Goal: Task Accomplishment & Management: Use online tool/utility

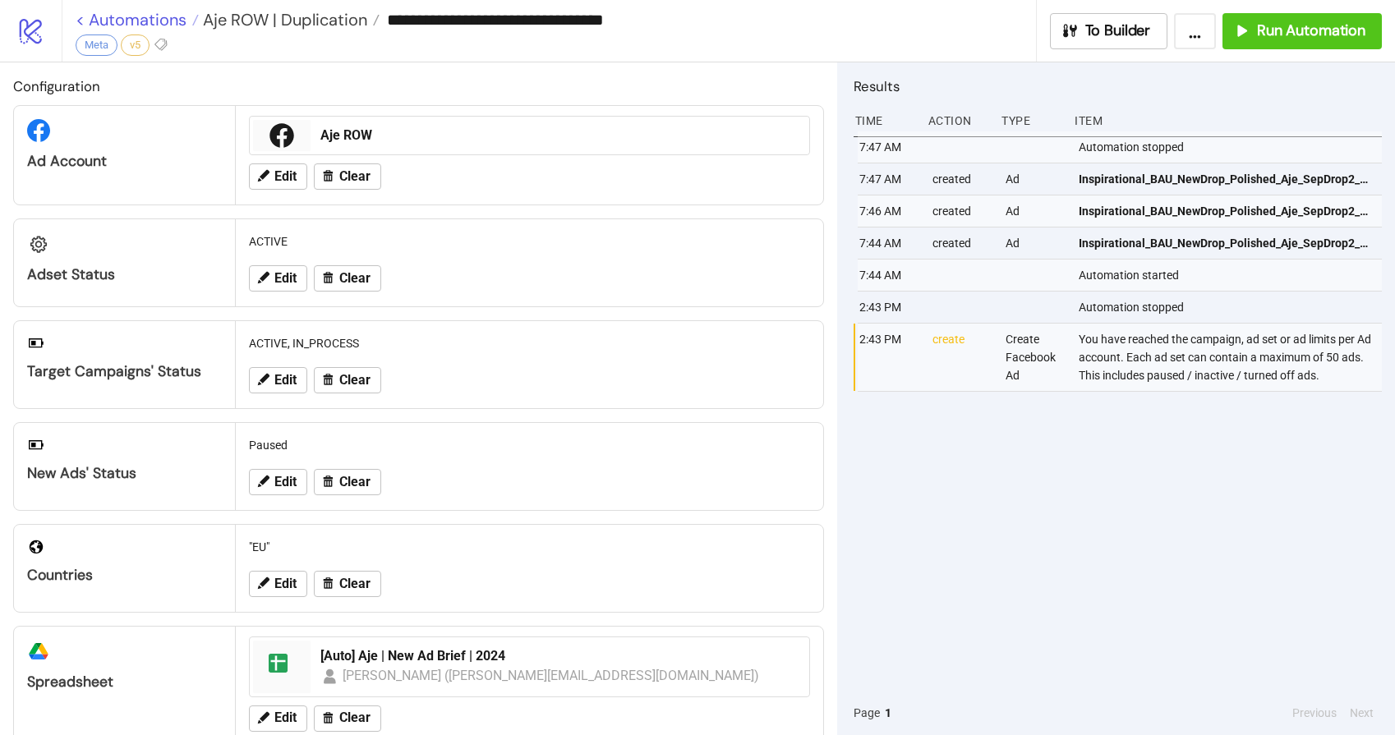
click at [130, 21] on link "< Automations" at bounding box center [137, 20] width 123 height 16
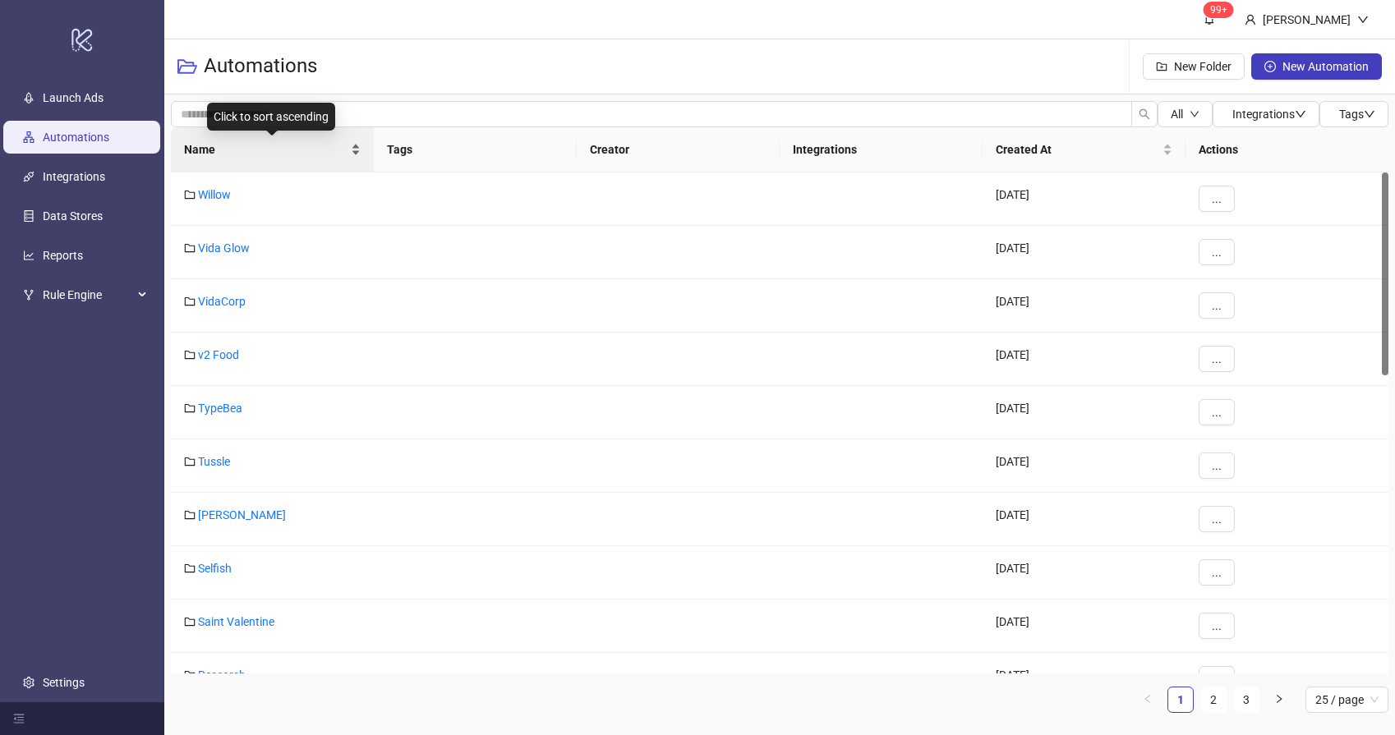
click at [253, 154] on span "Name" at bounding box center [266, 150] width 164 height 18
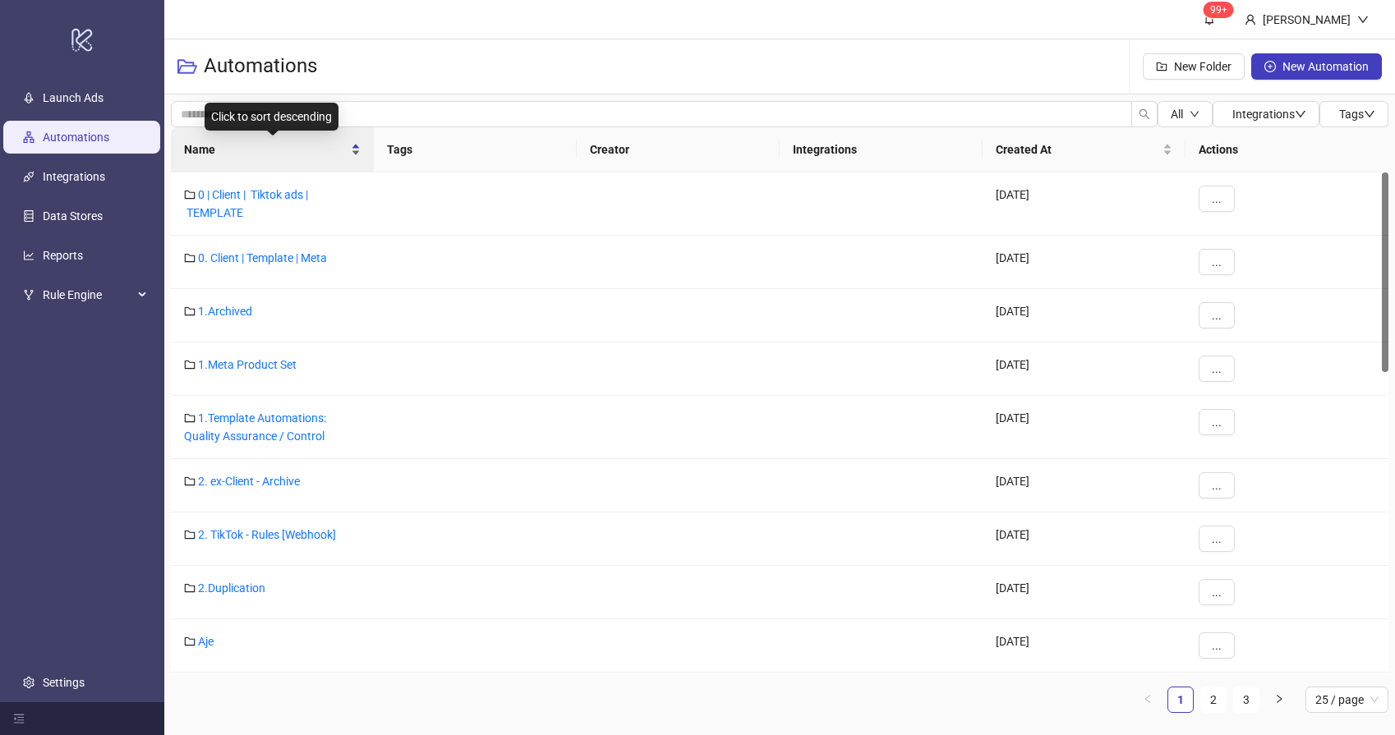
click at [234, 159] on div "Name" at bounding box center [272, 150] width 177 height 18
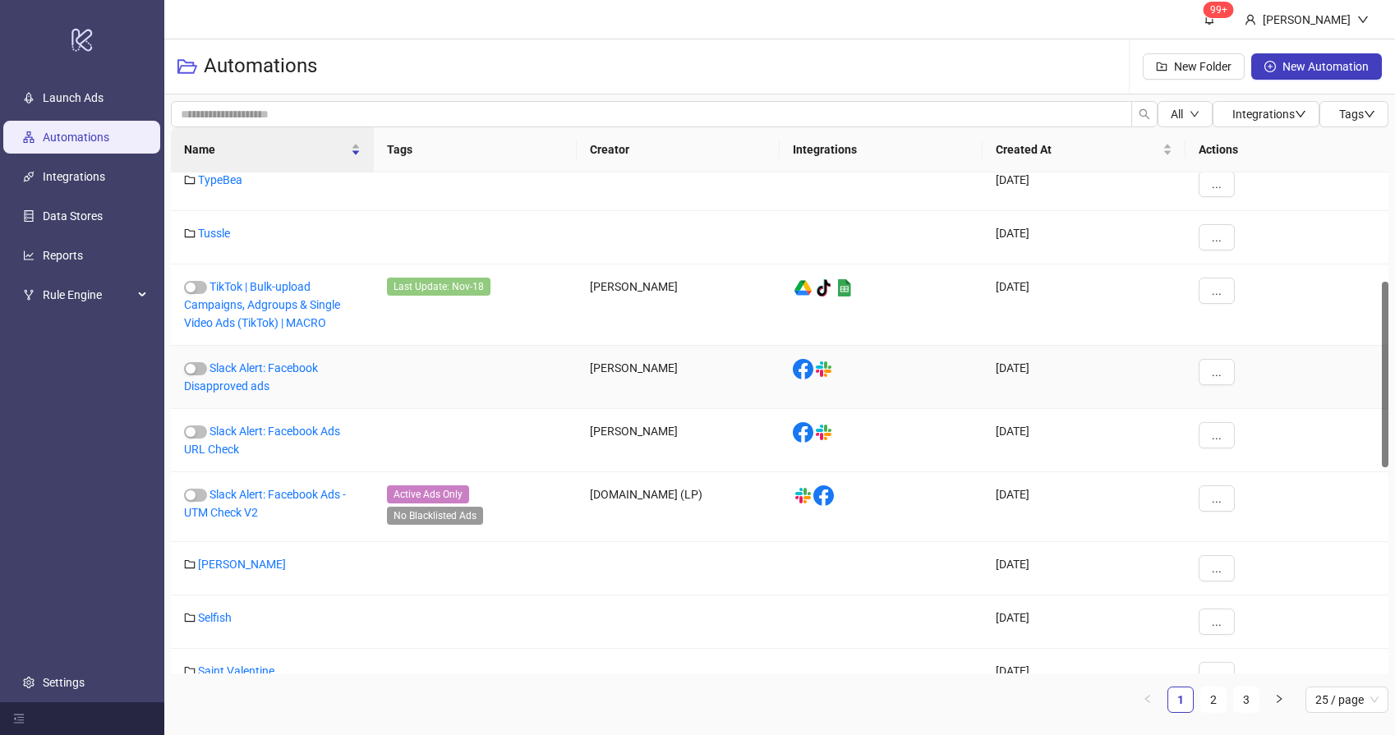
scroll to position [530, 0]
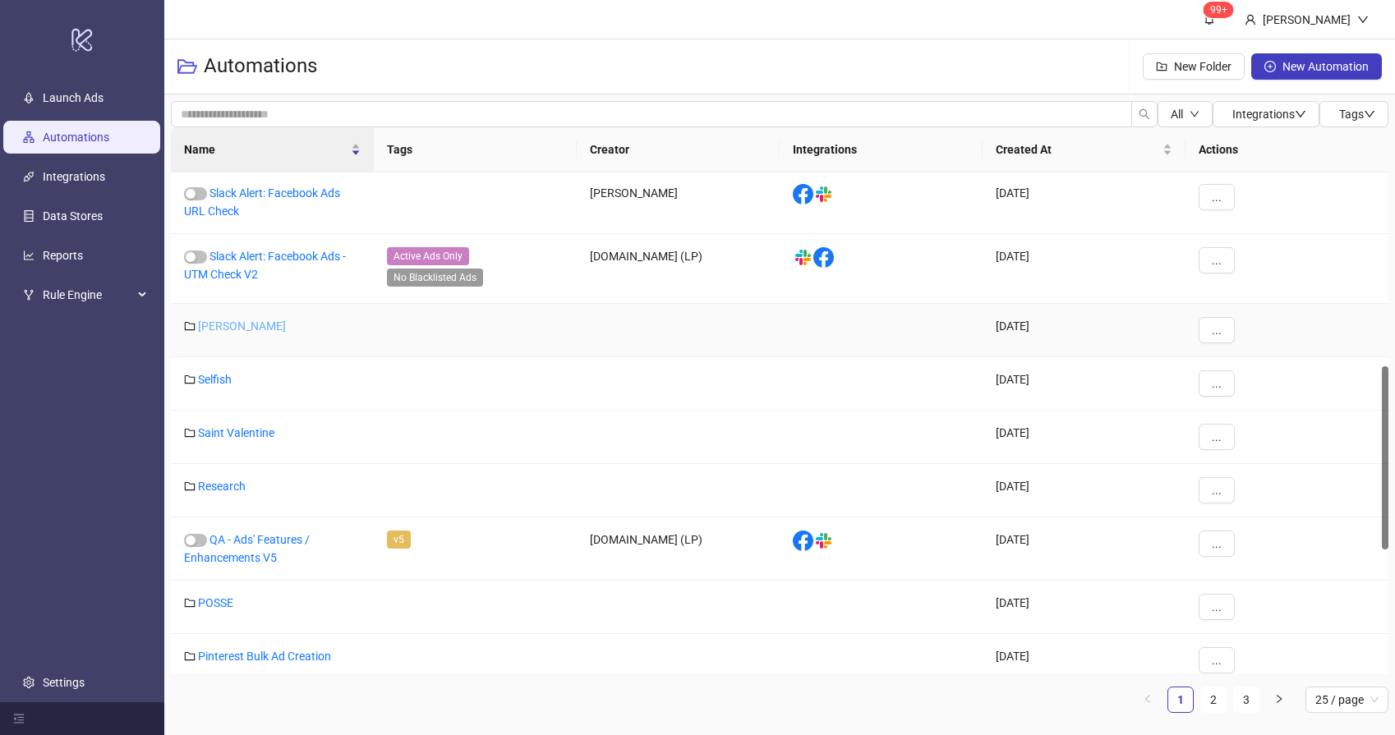
click at [223, 322] on link "[PERSON_NAME]" at bounding box center [242, 326] width 88 height 13
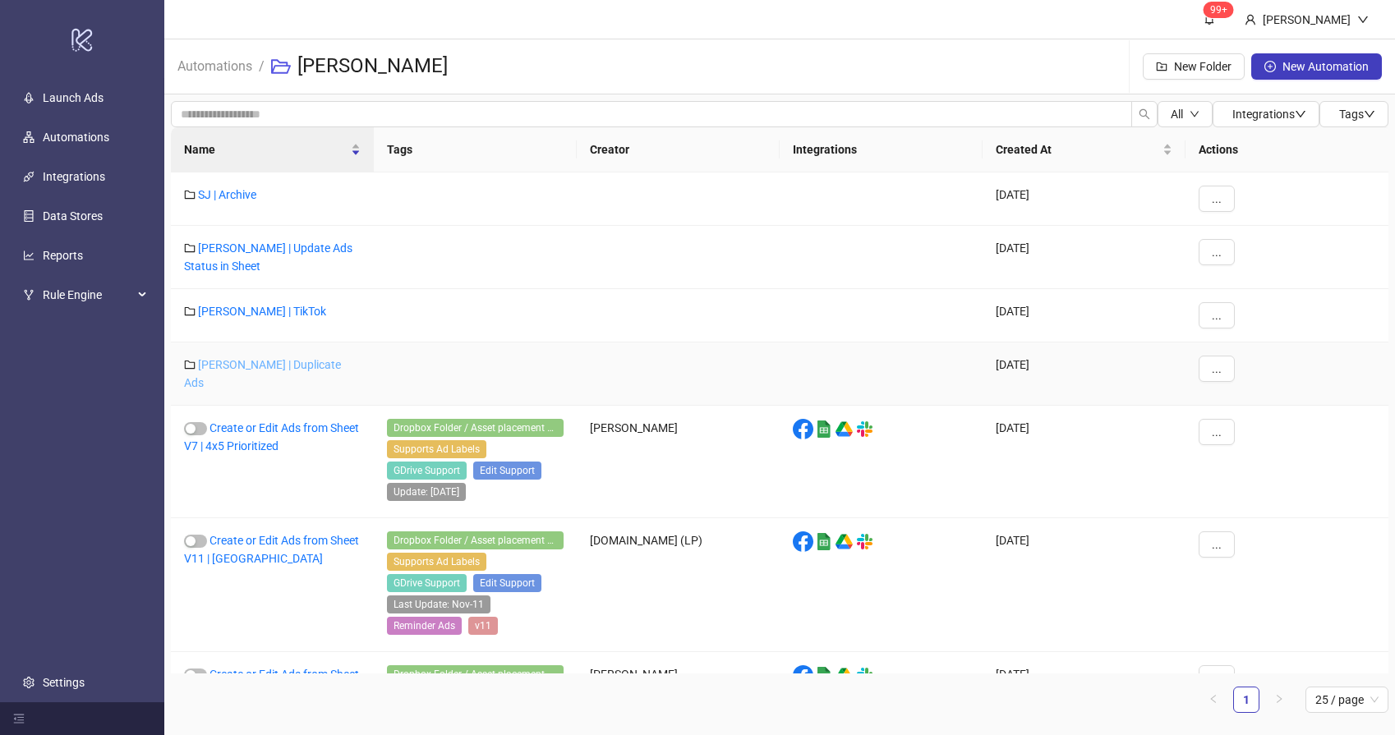
click at [266, 367] on link "[PERSON_NAME] | Duplicate Ads" at bounding box center [262, 373] width 157 height 31
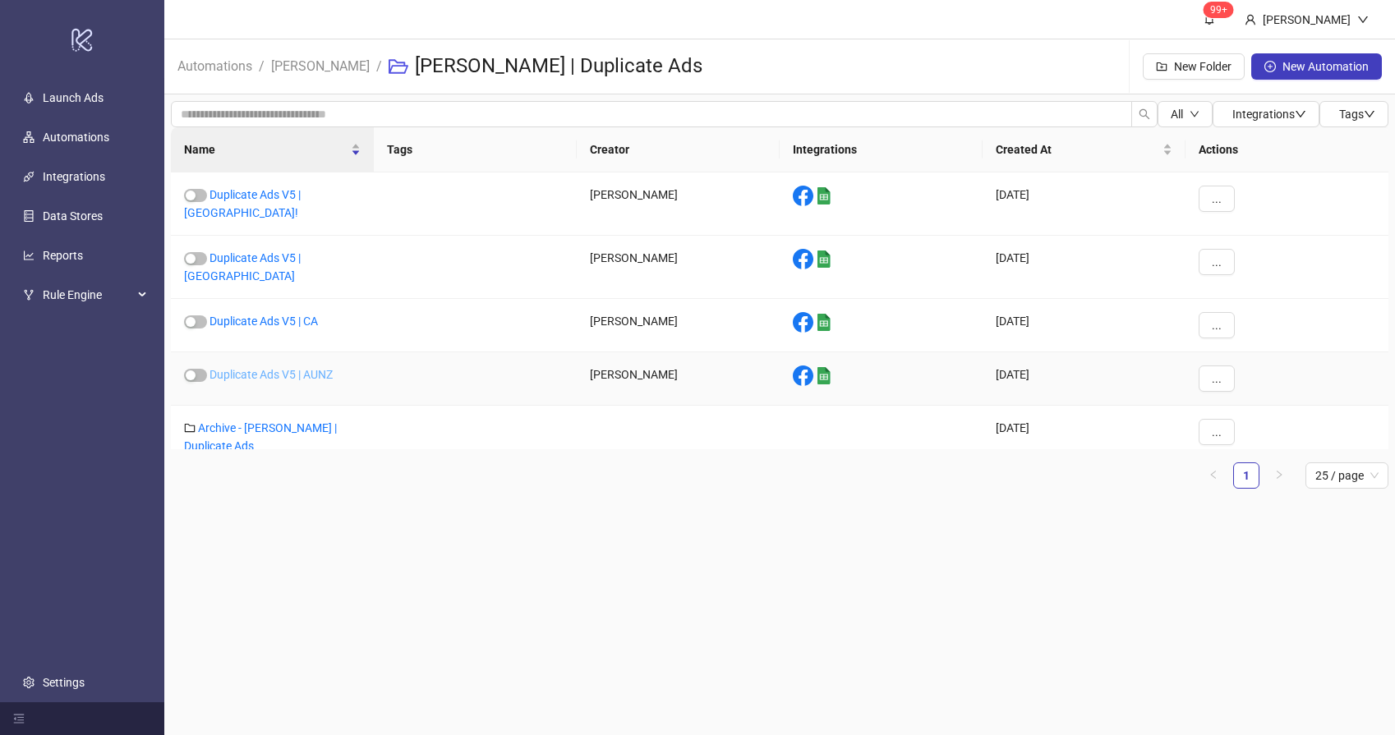
click at [289, 368] on link "Duplicate Ads V5 | AUNZ" at bounding box center [271, 374] width 123 height 13
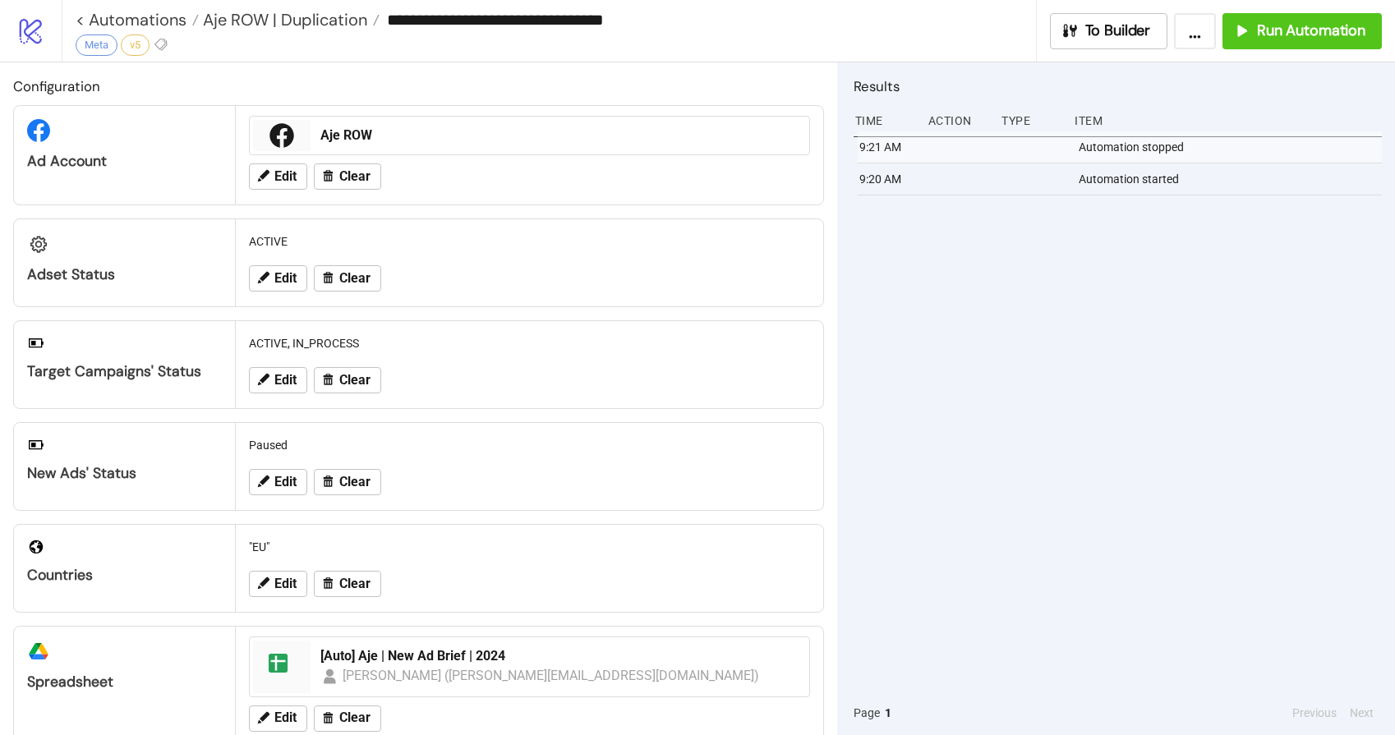
type input "**********"
click at [1166, 319] on div "9:21 AM Automation stopped 9:20 AM Automation started" at bounding box center [1118, 411] width 528 height 560
drag, startPoint x: 1131, startPoint y: 408, endPoint x: 1219, endPoint y: 131, distance: 290.6
click at [1131, 408] on div "9:21 AM Automation stopped 9:20 AM Automation started" at bounding box center [1118, 411] width 528 height 560
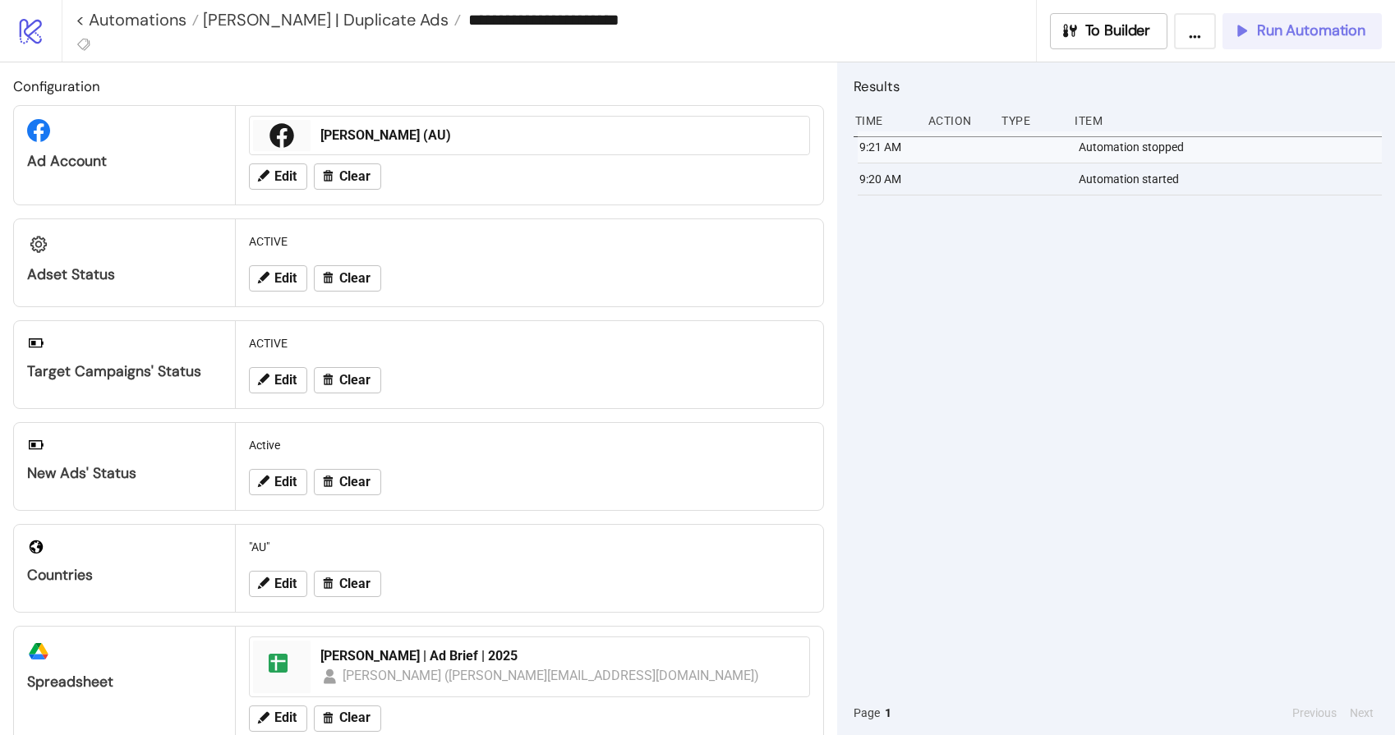
click at [1265, 34] on span "Run Automation" at bounding box center [1311, 30] width 108 height 19
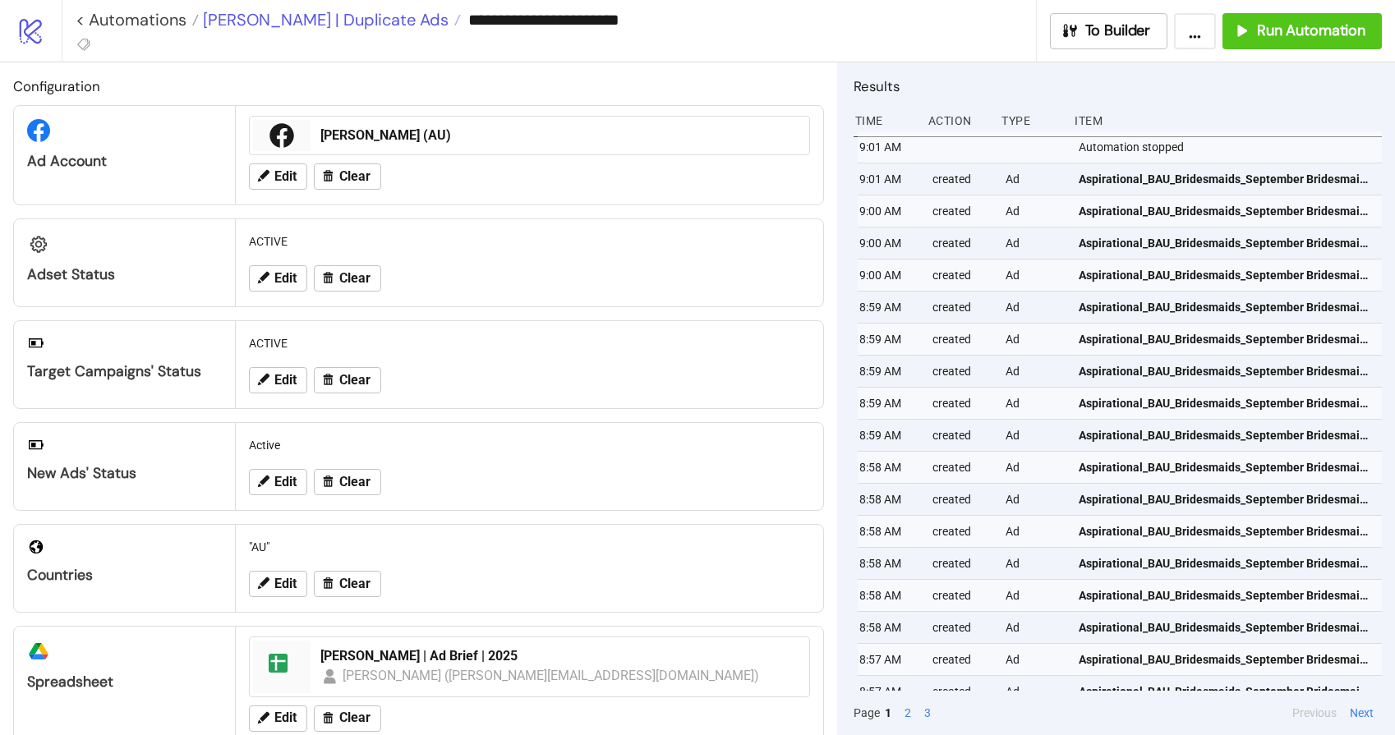
click at [343, 20] on span "[PERSON_NAME] | Duplicate Ads" at bounding box center [324, 19] width 250 height 21
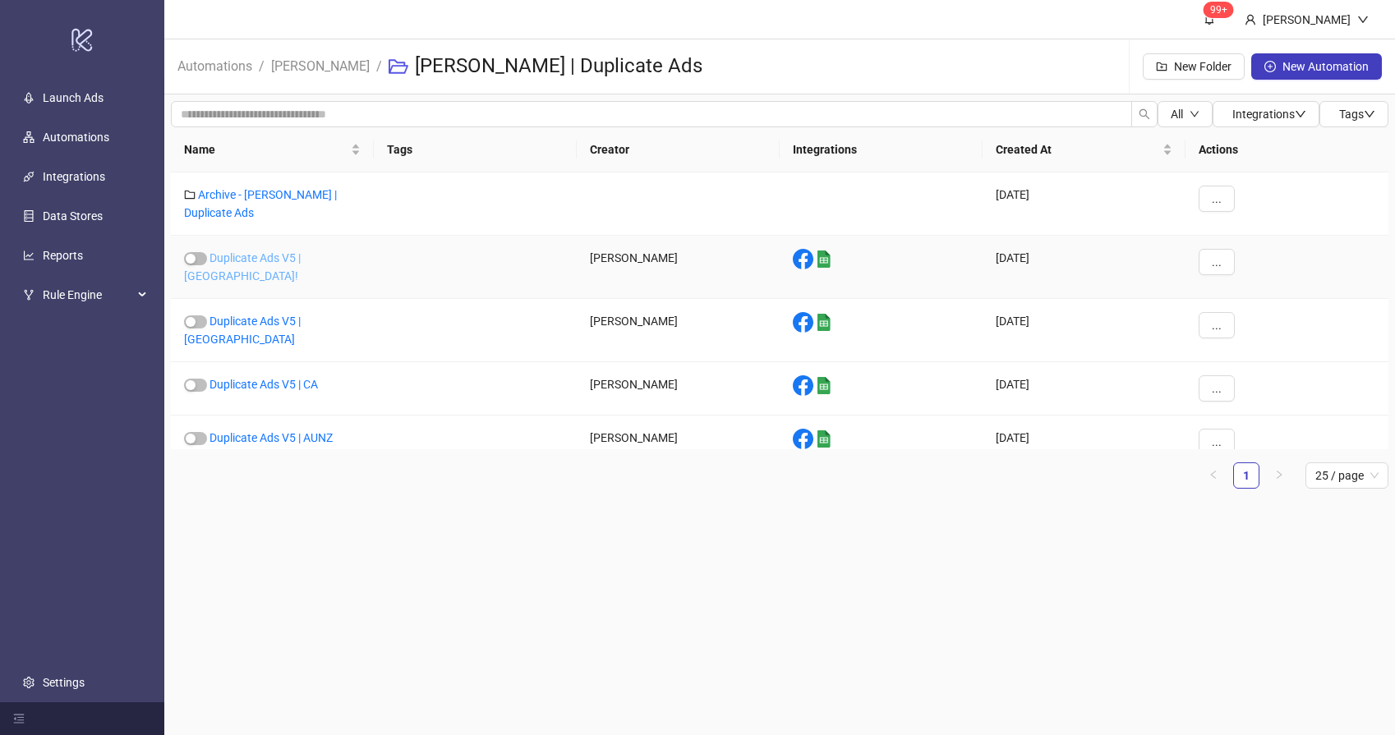
click at [301, 258] on link "Duplicate Ads V5 | [GEOGRAPHIC_DATA]!" at bounding box center [242, 266] width 117 height 31
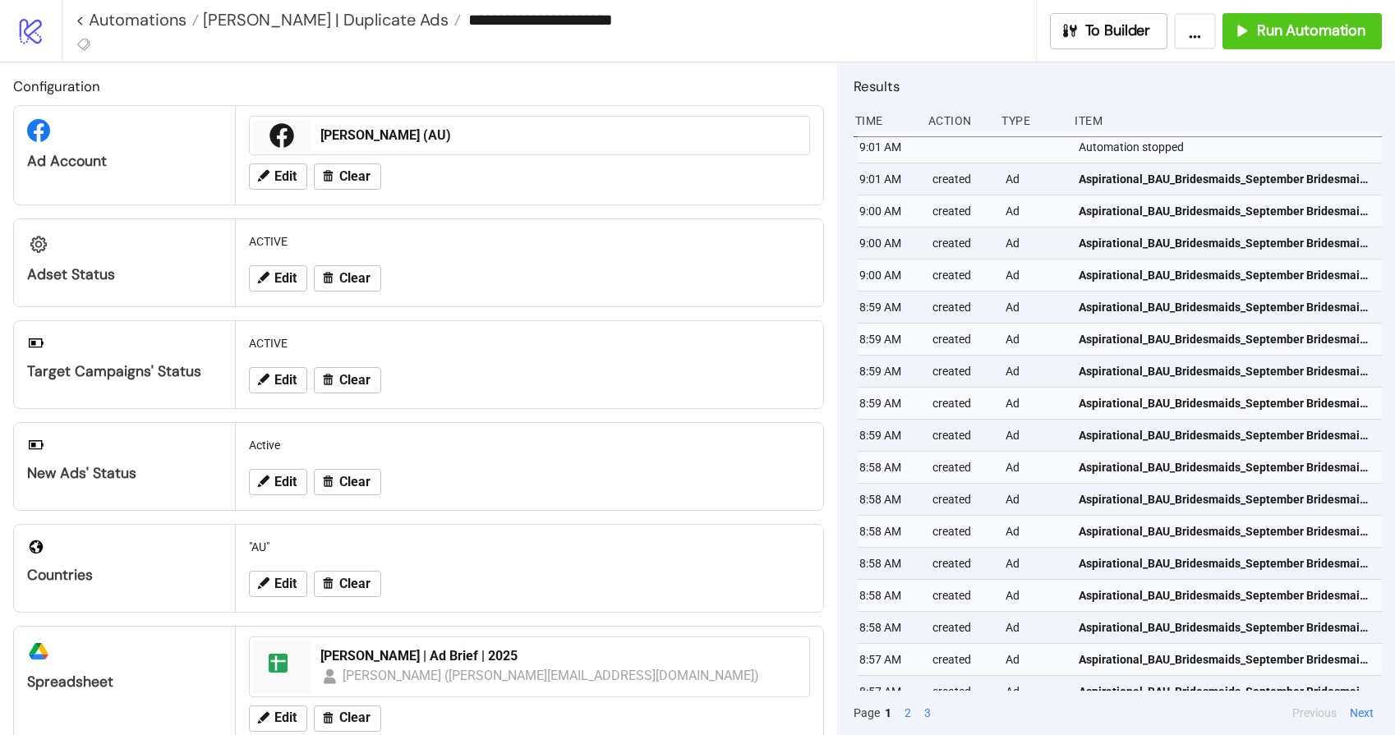
type input "**********"
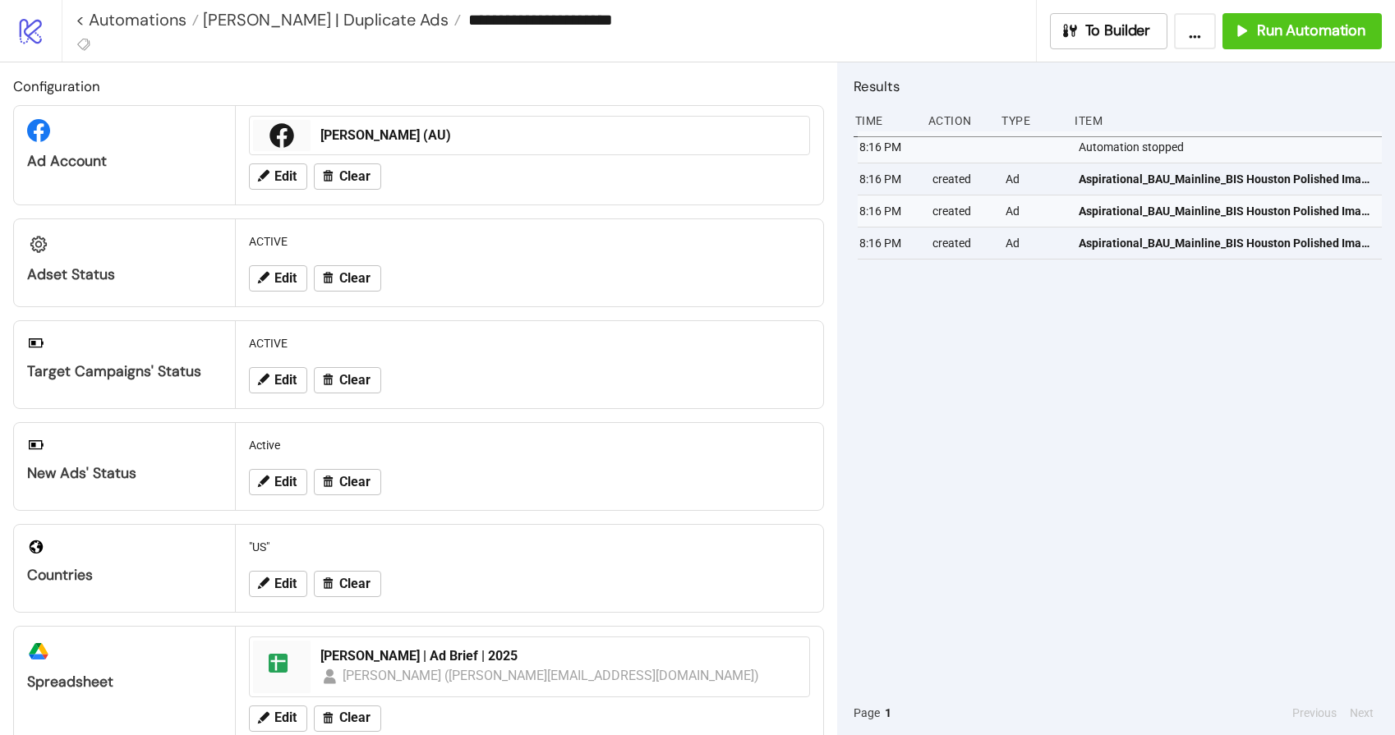
click at [1111, 432] on div "8:16 PM Automation stopped 8:16 PM created Ad Aspirational_BAU_Mainline_BIS Hou…" at bounding box center [1118, 411] width 528 height 560
click at [517, 83] on h2 "Configuration" at bounding box center [418, 86] width 811 height 21
click at [1066, 402] on div "8:16 PM Automation stopped 8:16 PM created Ad Aspirational_BAU_Mainline_BIS Hou…" at bounding box center [1118, 411] width 528 height 560
click at [1312, 31] on span "Run Automation" at bounding box center [1311, 30] width 108 height 19
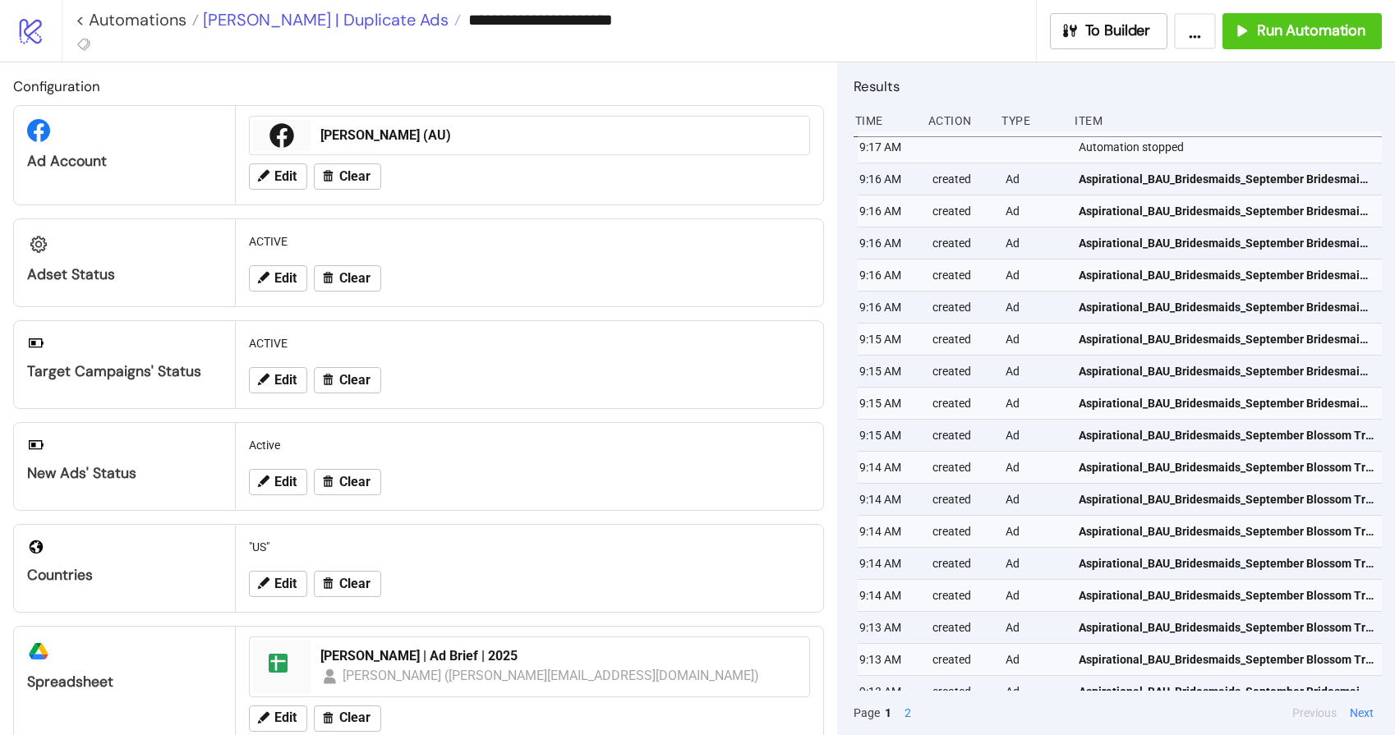
click at [311, 16] on span "[PERSON_NAME] | Duplicate Ads" at bounding box center [324, 19] width 250 height 21
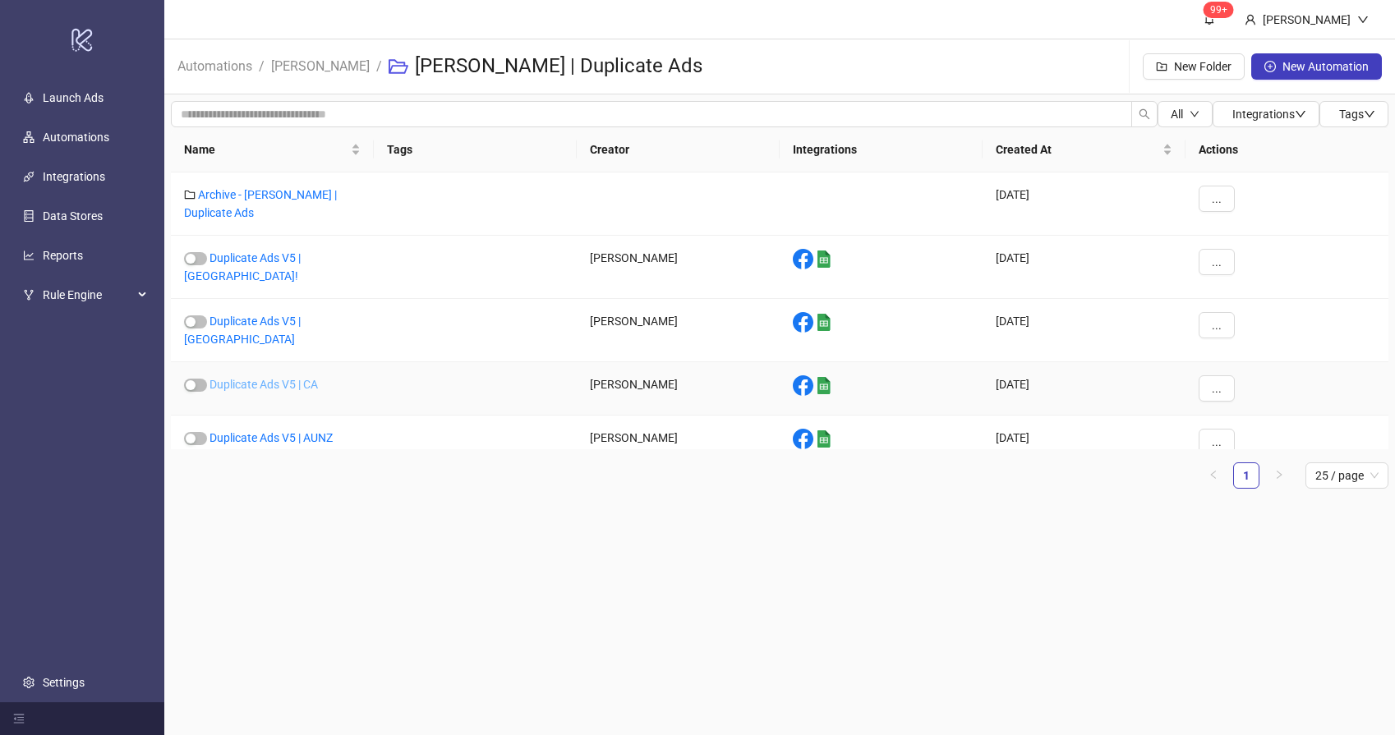
click at [293, 378] on link "Duplicate Ads V5 | CA" at bounding box center [264, 384] width 108 height 13
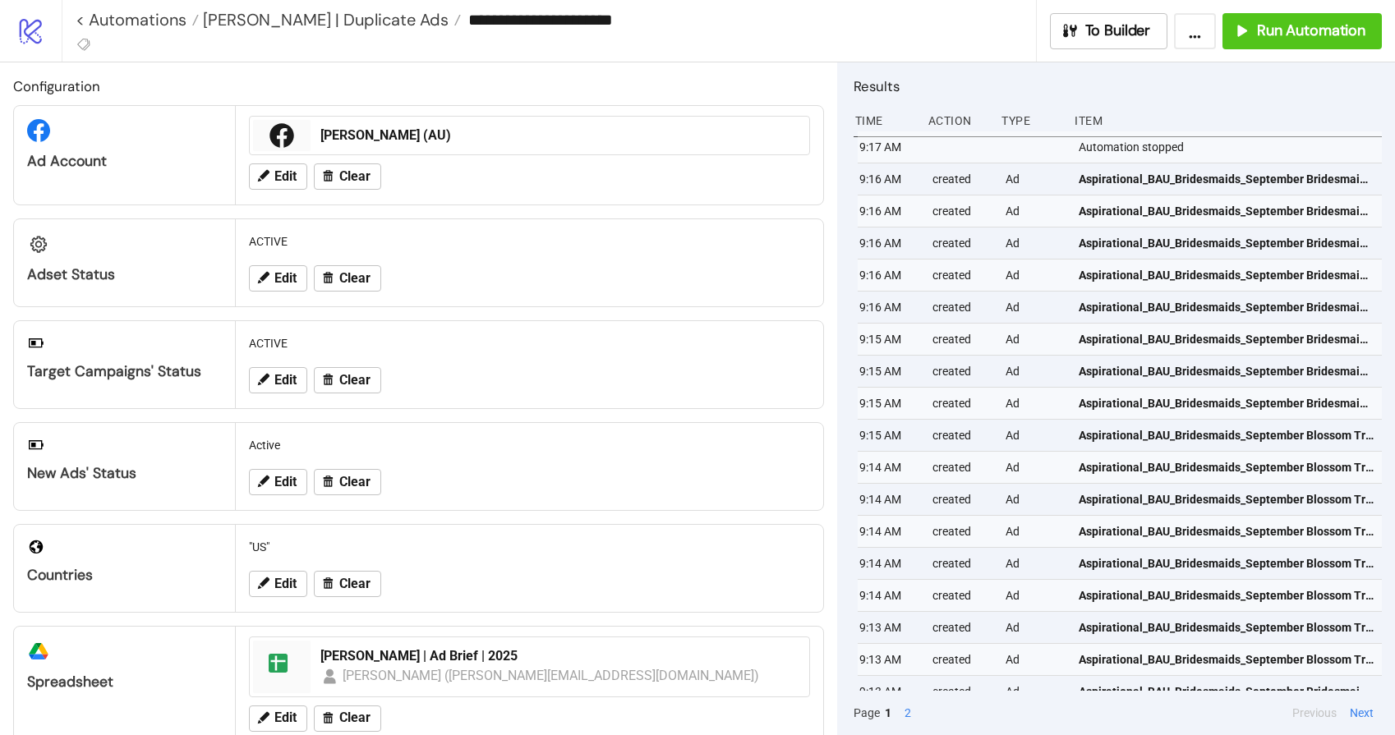
type input "**********"
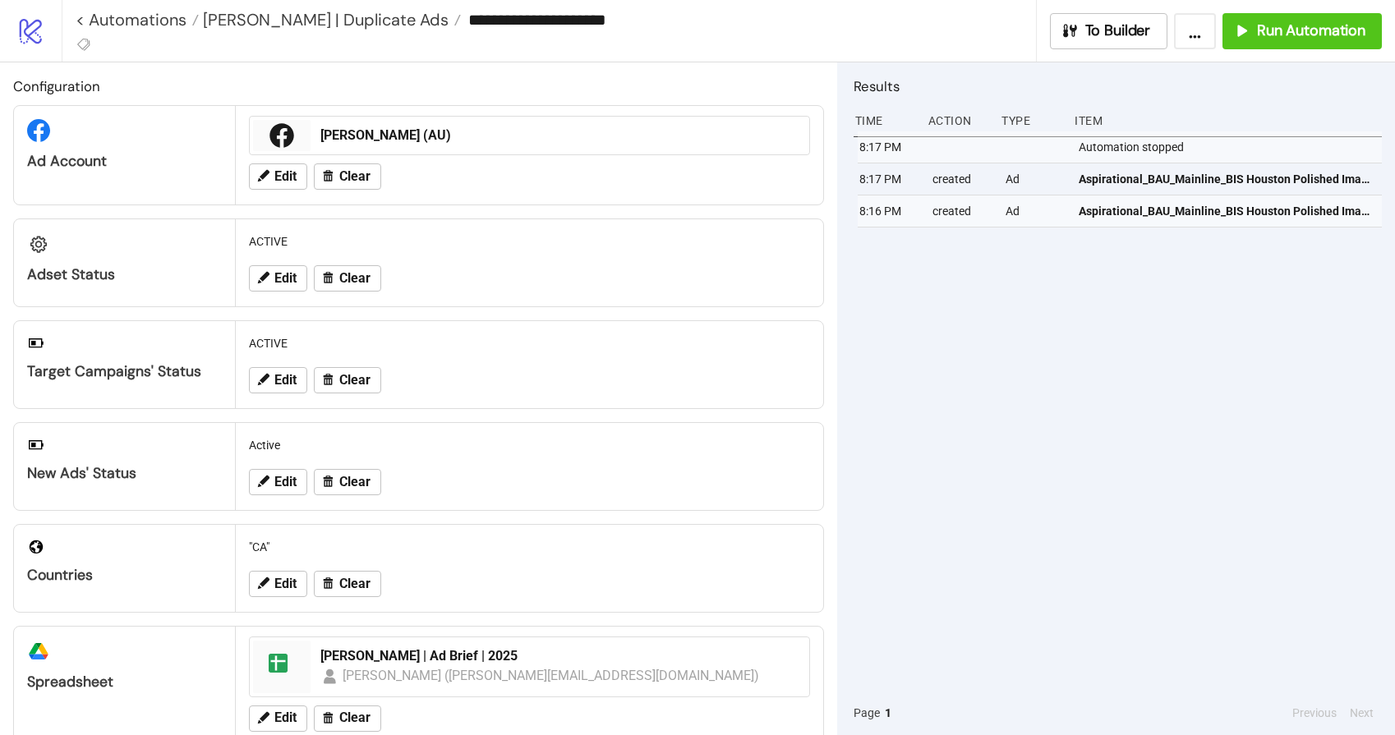
click at [924, 339] on div "8:17 PM Automation stopped 8:17 PM created Ad Aspirational_BAU_Mainline_BIS Hou…" at bounding box center [1118, 411] width 528 height 560
click at [1295, 29] on span "Run Automation" at bounding box center [1311, 30] width 108 height 19
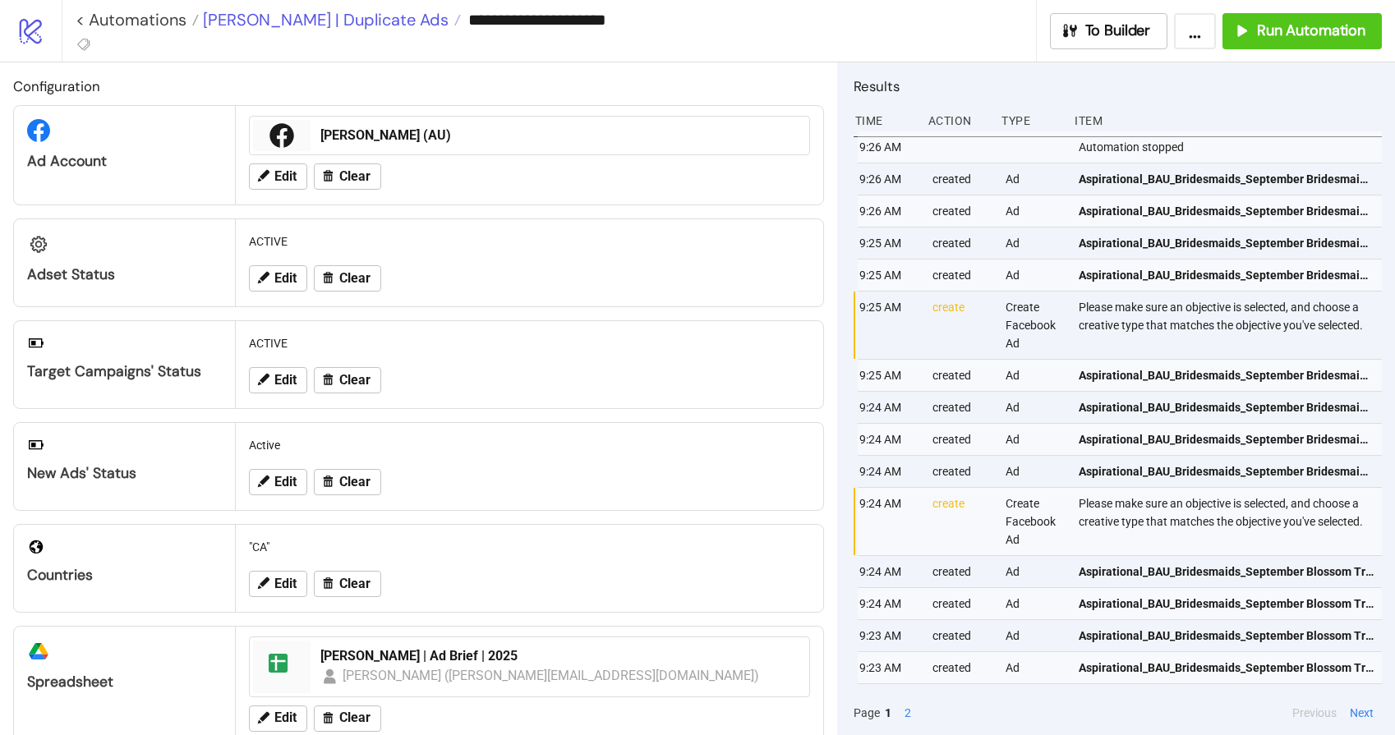
click at [319, 18] on span "[PERSON_NAME] | Duplicate Ads" at bounding box center [324, 19] width 250 height 21
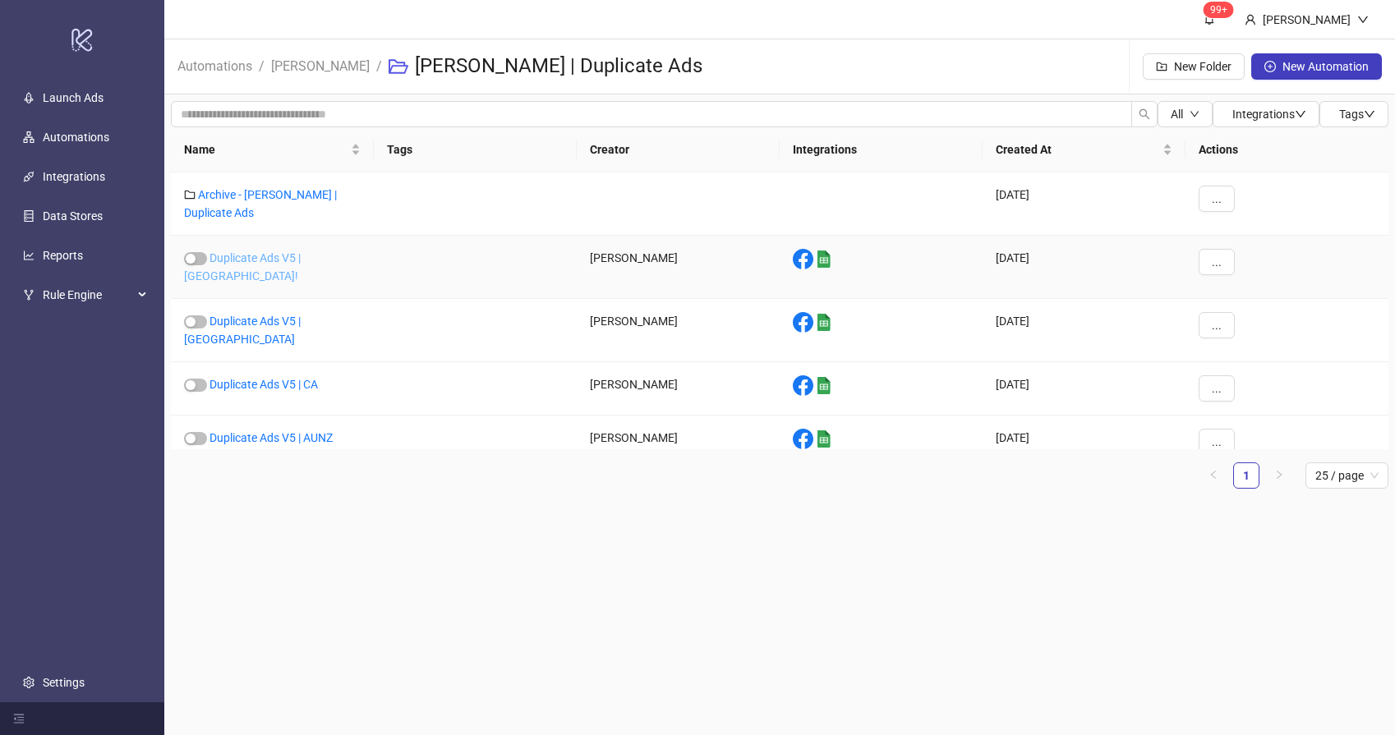
click at [301, 260] on link "Duplicate Ads V5 | [GEOGRAPHIC_DATA]!" at bounding box center [242, 266] width 117 height 31
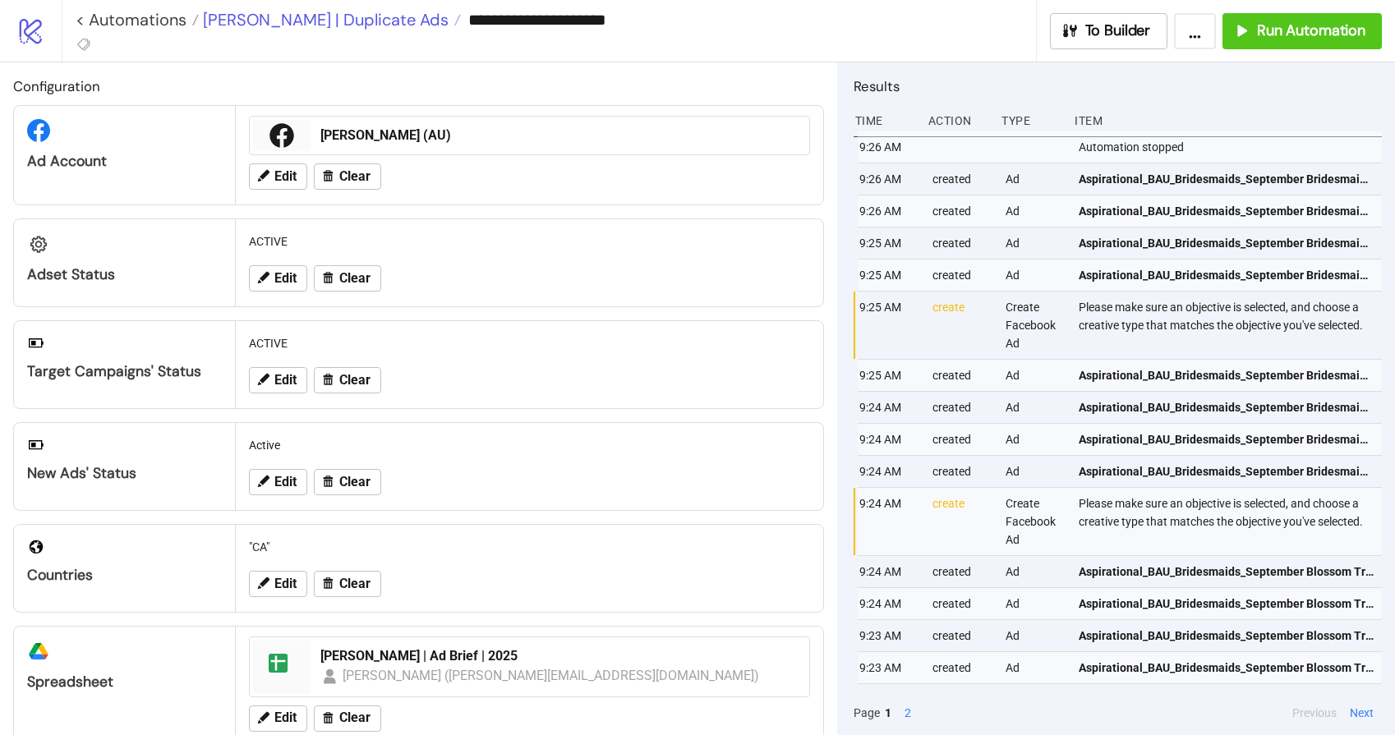
click at [285, 16] on span "[PERSON_NAME] | Duplicate Ads" at bounding box center [324, 19] width 250 height 21
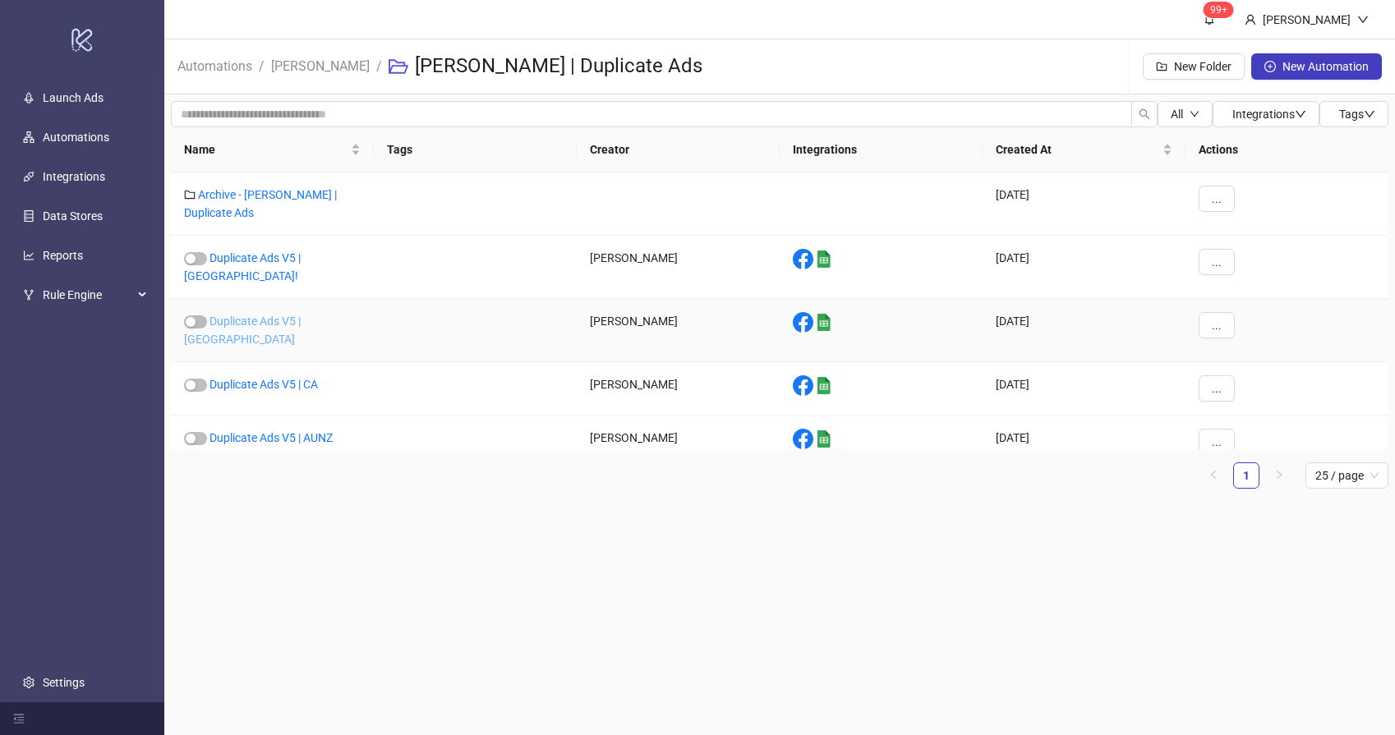
click at [296, 315] on link "Duplicate Ads V5 | [GEOGRAPHIC_DATA]" at bounding box center [242, 330] width 117 height 31
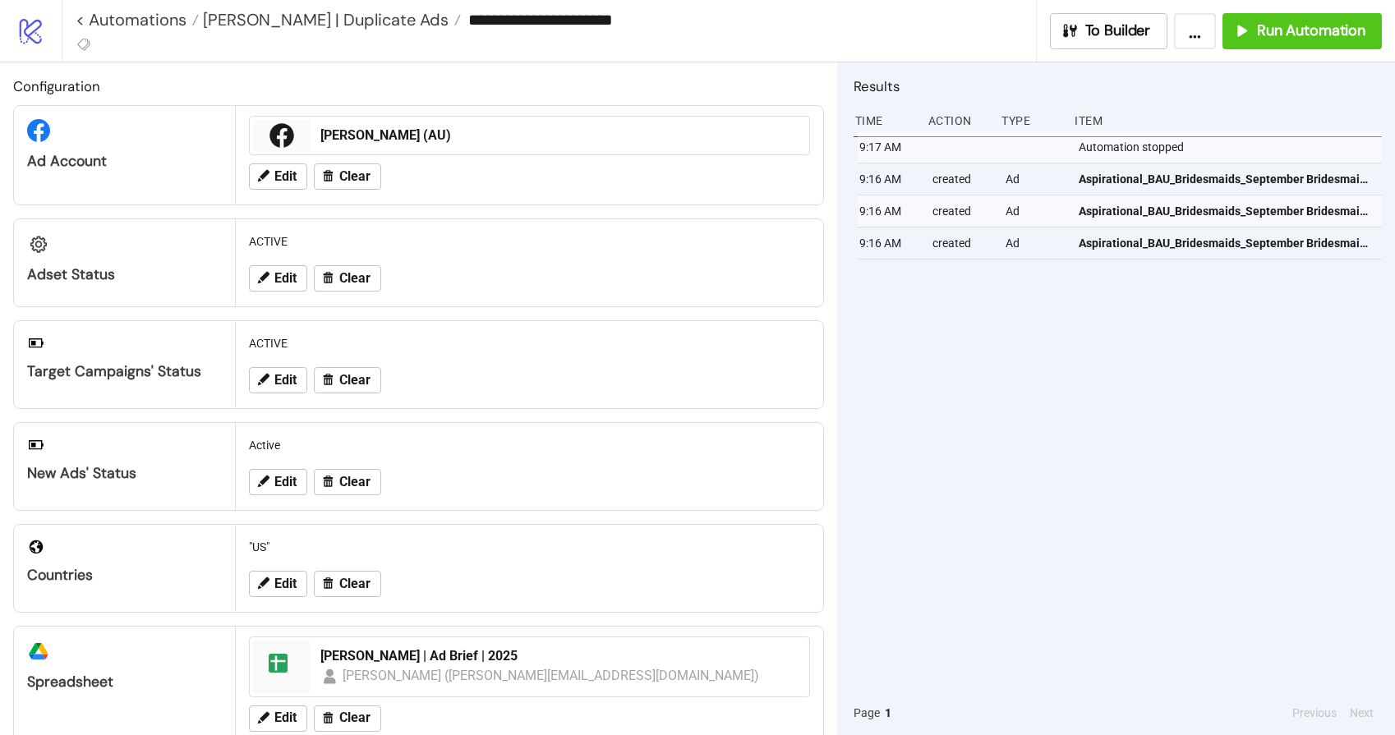
type input "**********"
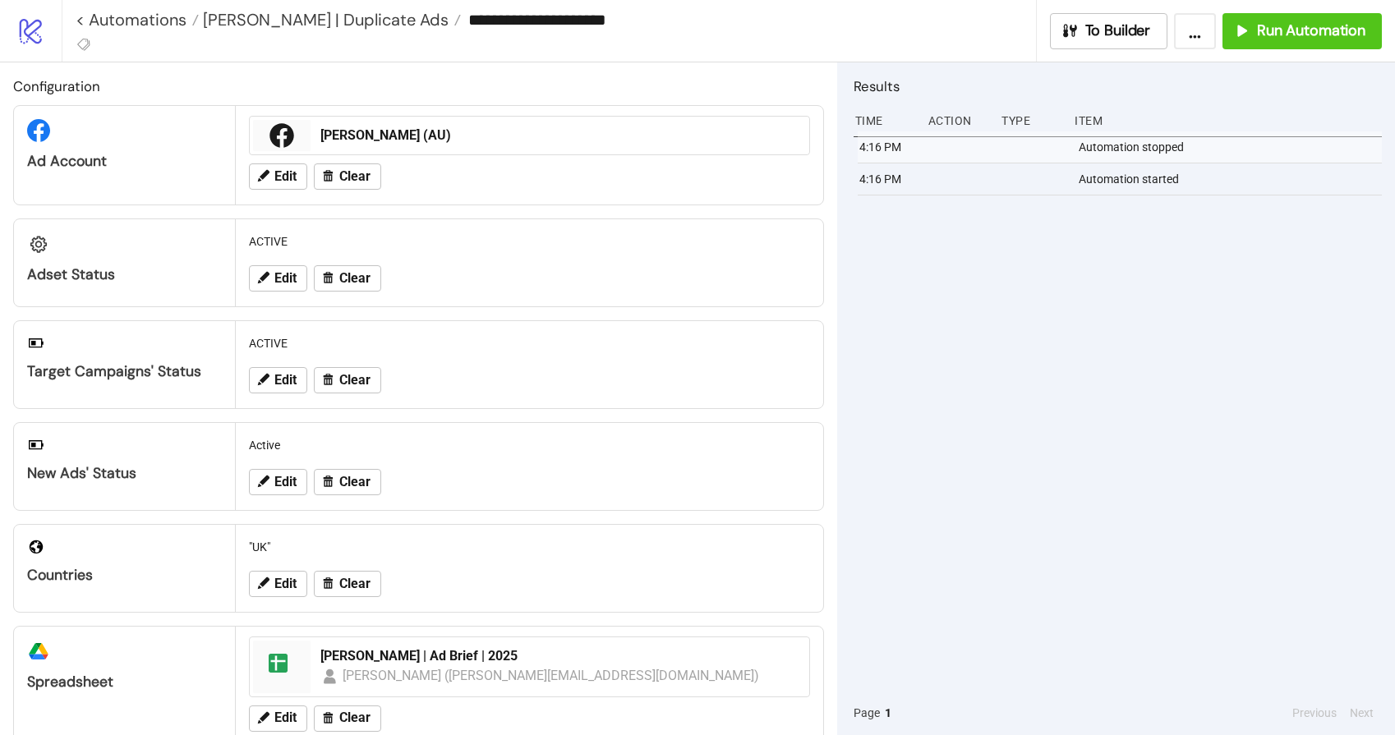
click at [756, 29] on input "**********" at bounding box center [748, 19] width 574 height 25
drag, startPoint x: 1210, startPoint y: 294, endPoint x: 1345, endPoint y: 35, distance: 291.8
click at [1210, 294] on div "4:16 PM Automation stopped 4:16 PM Automation started" at bounding box center [1118, 411] width 528 height 560
click at [1299, 24] on span "Run Automation" at bounding box center [1311, 30] width 108 height 19
